Goal: Task Accomplishment & Management: Use online tool/utility

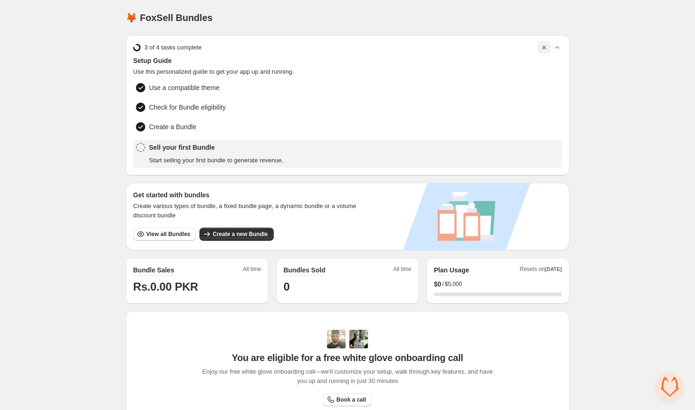
click at [541, 45] on icon "button" at bounding box center [543, 47] width 9 height 9
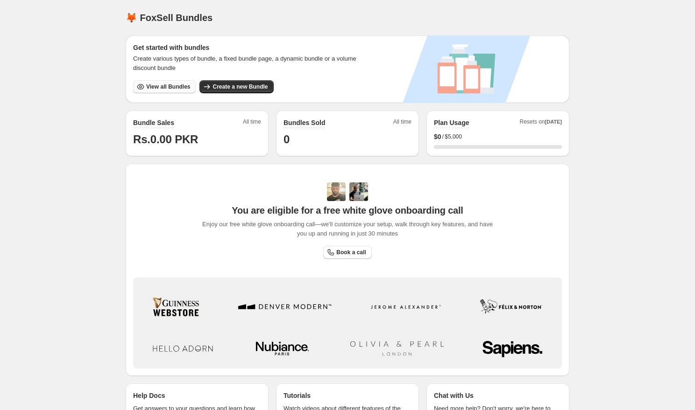
click at [162, 86] on span "View all Bundles" at bounding box center [168, 86] width 44 height 7
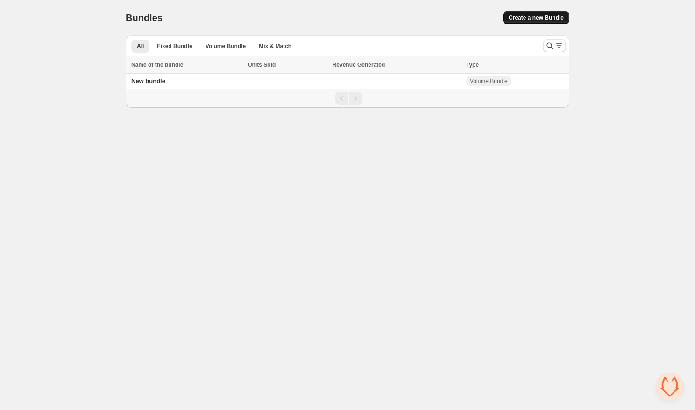
click at [513, 18] on span "Create a new Bundle" at bounding box center [535, 17] width 55 height 7
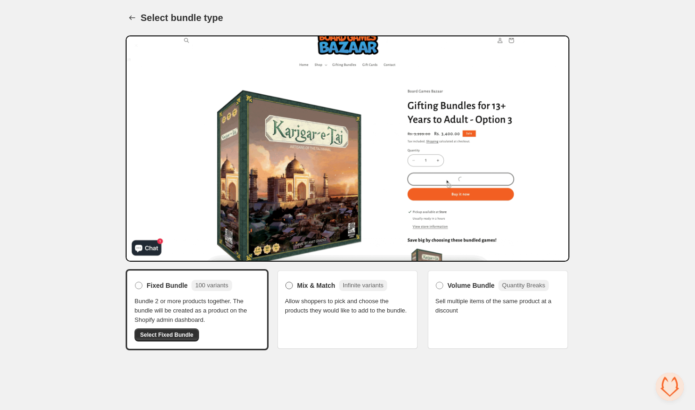
click at [295, 287] on label "Mix & Match Infinite variants" at bounding box center [336, 285] width 102 height 15
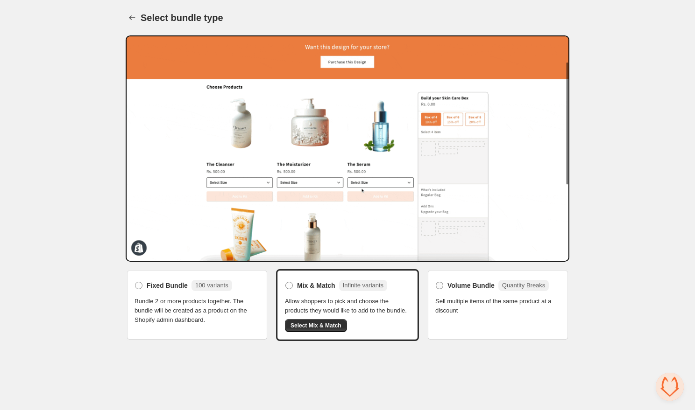
click at [464, 281] on span "Volume Bundle" at bounding box center [470, 285] width 47 height 9
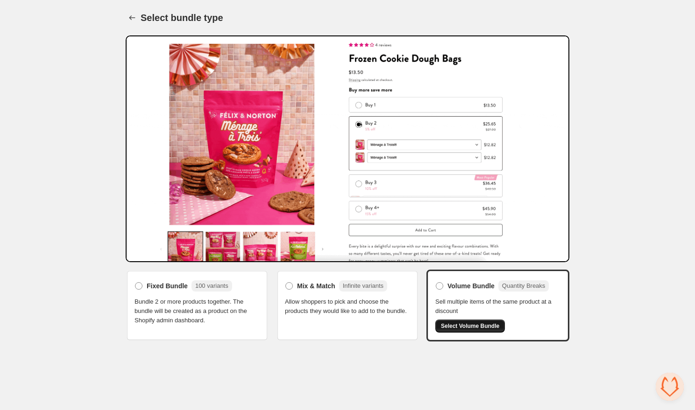
click at [465, 317] on div "Volume Bundle Quantity Breaks Sell multiple items of the same product at a disc…" at bounding box center [497, 306] width 125 height 54
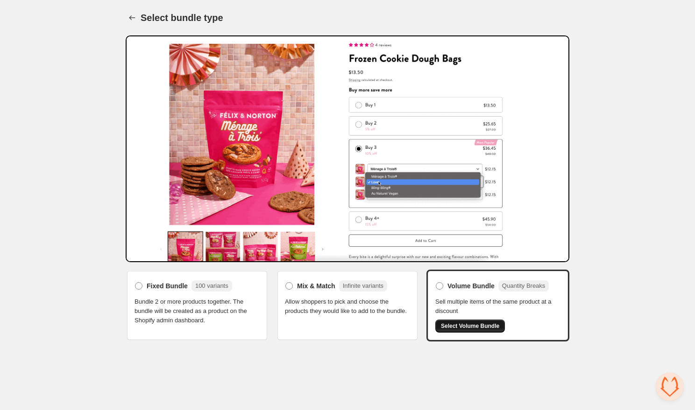
click at [468, 323] on span "Select Volume Bundle" at bounding box center [470, 326] width 58 height 7
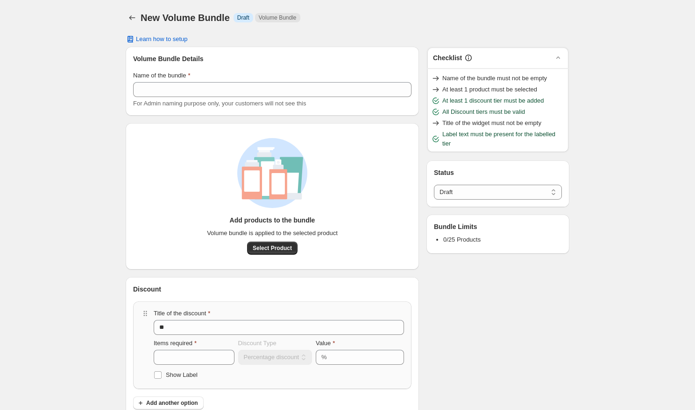
select select "*****"
click at [271, 251] on span "Select Product" at bounding box center [272, 248] width 39 height 7
